Goal: Task Accomplishment & Management: Manage account settings

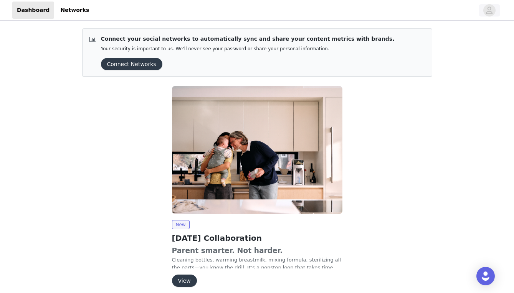
click at [487, 10] on icon "avatar" at bounding box center [488, 10] width 7 height 12
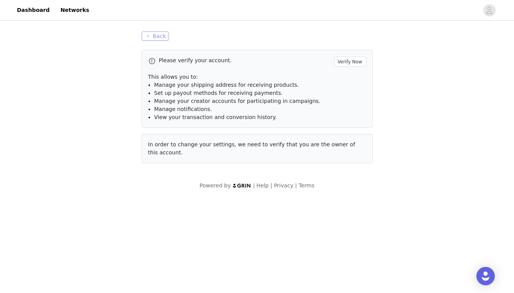
click at [153, 36] on button "Back" at bounding box center [156, 35] width 28 height 9
click at [161, 36] on button "Back" at bounding box center [156, 35] width 28 height 9
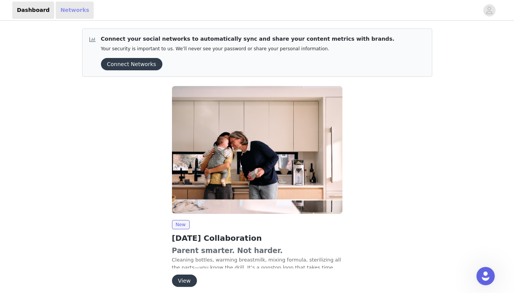
click at [76, 5] on link "Networks" at bounding box center [75, 10] width 38 height 17
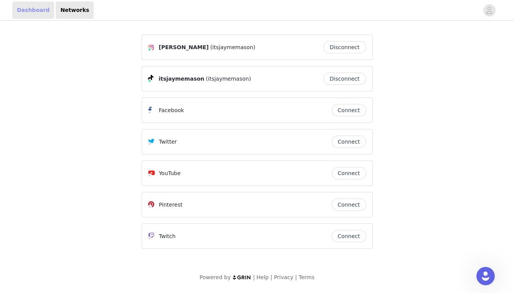
click at [25, 10] on link "Dashboard" at bounding box center [33, 10] width 42 height 17
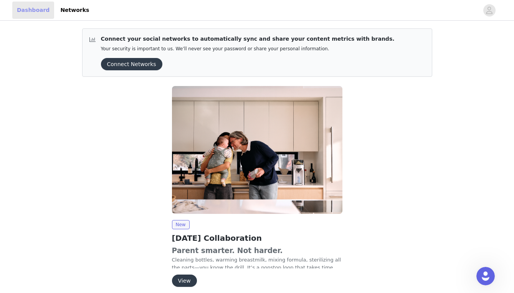
click at [25, 10] on link "Dashboard" at bounding box center [33, 10] width 42 height 17
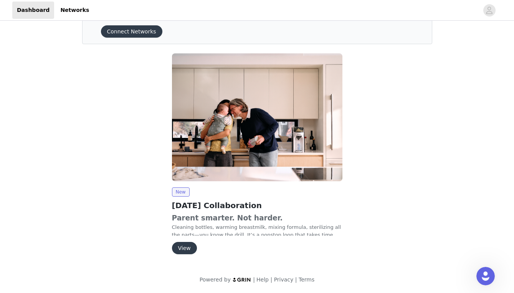
scroll to position [33, 0]
click at [254, 207] on h2 "[DATE] Collaboration" at bounding box center [257, 205] width 170 height 12
click at [189, 245] on button "View" at bounding box center [184, 248] width 25 height 12
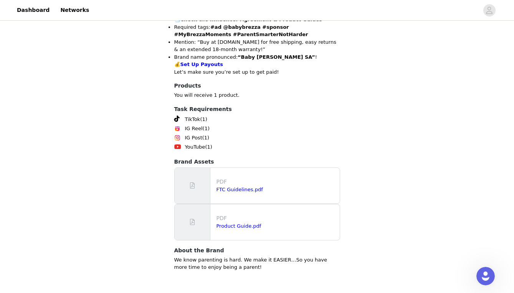
scroll to position [431, 0]
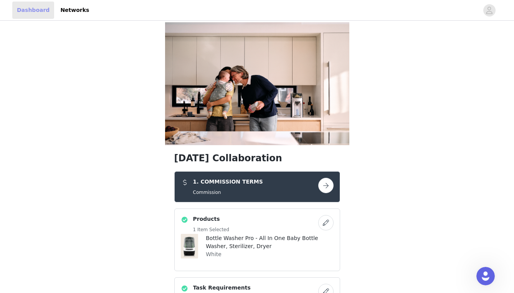
click at [36, 9] on link "Dashboard" at bounding box center [33, 10] width 42 height 17
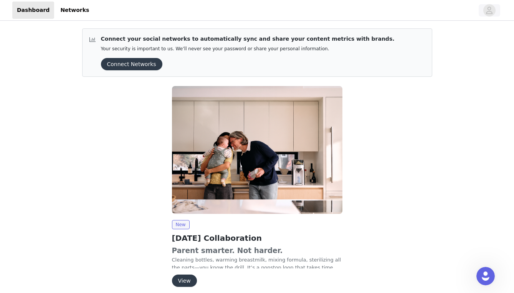
click at [495, 14] on button "button" at bounding box center [488, 10] width 21 height 12
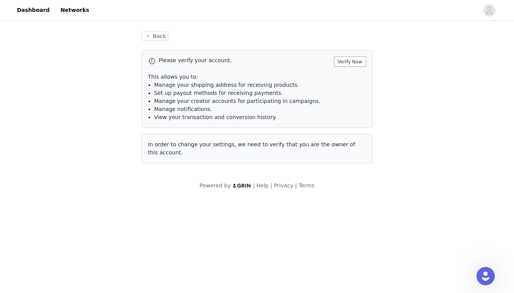
click at [356, 61] on button "Verify Now" at bounding box center [350, 61] width 32 height 10
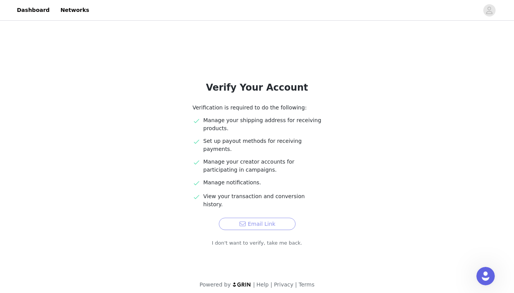
click at [270, 217] on button "Email Link" at bounding box center [257, 223] width 77 height 12
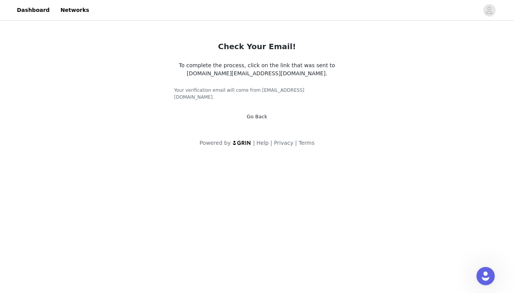
click at [252, 113] on div "Go Back" at bounding box center [257, 117] width 21 height 8
click at [250, 114] on link "Go Back" at bounding box center [257, 117] width 21 height 6
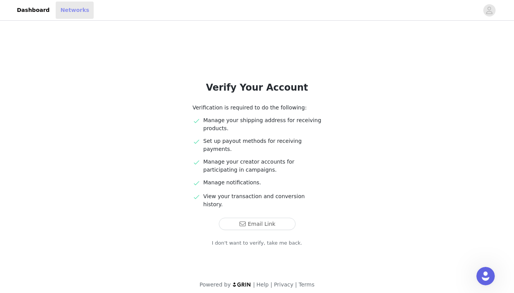
drag, startPoint x: 81, startPoint y: 16, endPoint x: 61, endPoint y: 16, distance: 19.9
click at [75, 16] on link "Networks" at bounding box center [75, 10] width 38 height 17
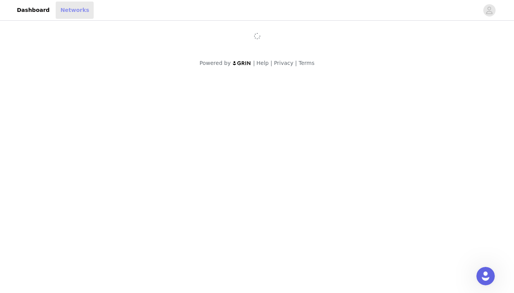
click at [60, 16] on link "Networks" at bounding box center [75, 10] width 38 height 17
click at [30, 9] on link "Dashboard" at bounding box center [33, 10] width 42 height 17
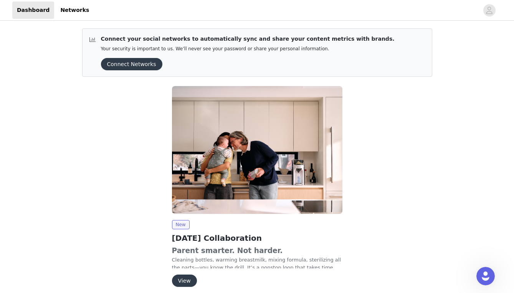
click at [122, 69] on button "Connect Networks" at bounding box center [131, 64] width 61 height 12
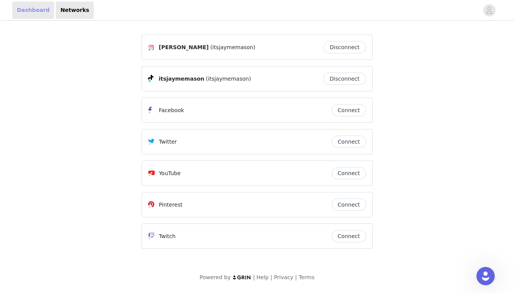
click at [35, 14] on link "Dashboard" at bounding box center [33, 10] width 42 height 17
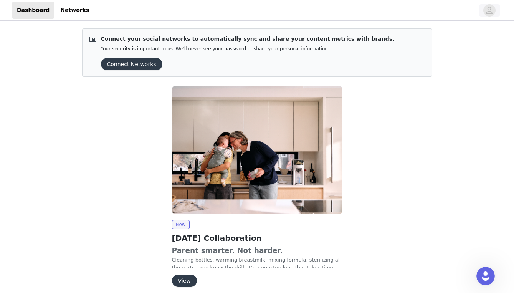
click at [486, 16] on icon "avatar" at bounding box center [488, 10] width 7 height 12
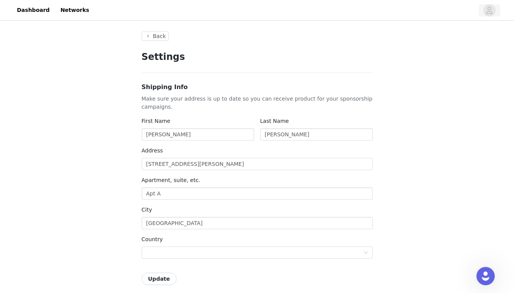
type input "+1 ([GEOGRAPHIC_DATA])"
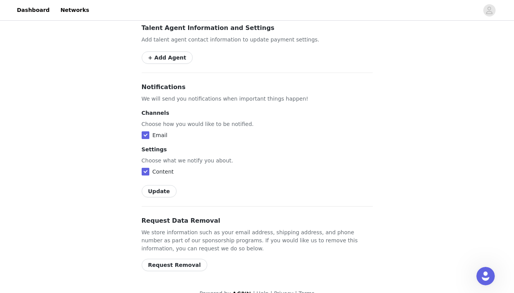
scroll to position [431, 0]
click at [160, 185] on button "Update" at bounding box center [159, 191] width 35 height 12
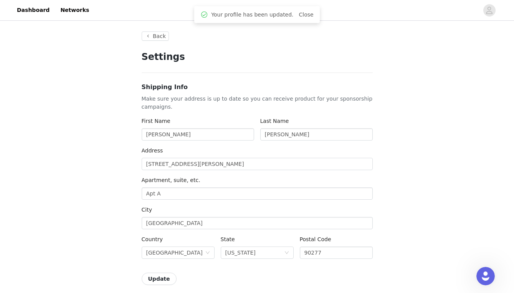
scroll to position [0, 0]
click at [116, 0] on header "Dashboard Networks" at bounding box center [257, 10] width 514 height 21
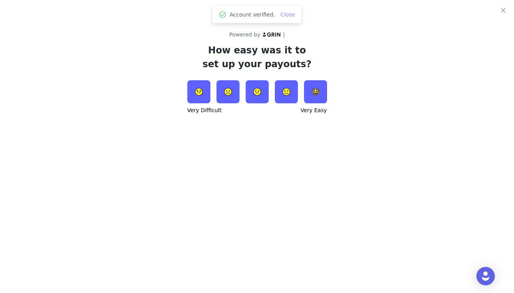
click at [289, 17] on link "Close" at bounding box center [287, 15] width 15 height 6
